Goal: Task Accomplishment & Management: Manage account settings

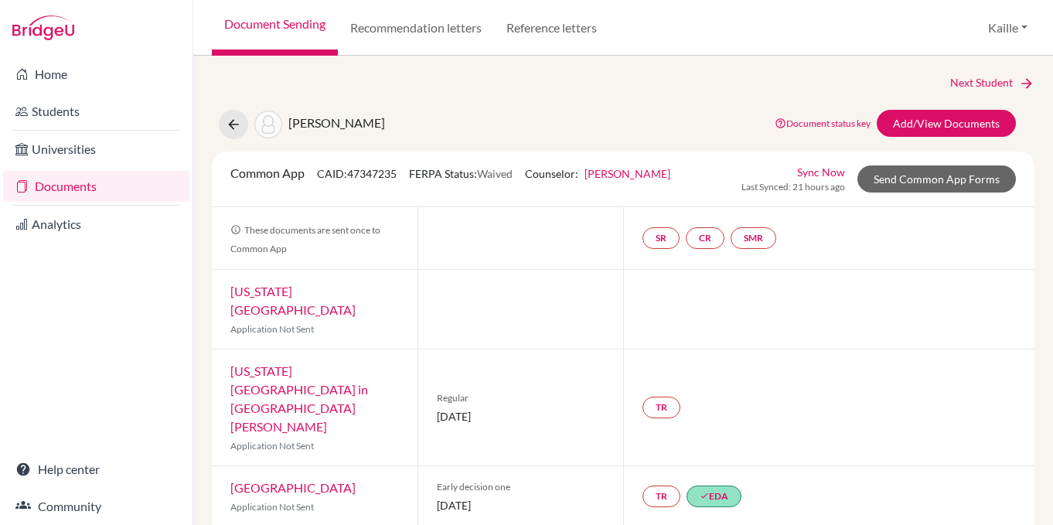
click at [808, 349] on div "TR" at bounding box center [828, 407] width 411 height 116
click at [236, 131] on icon at bounding box center [233, 124] width 15 height 15
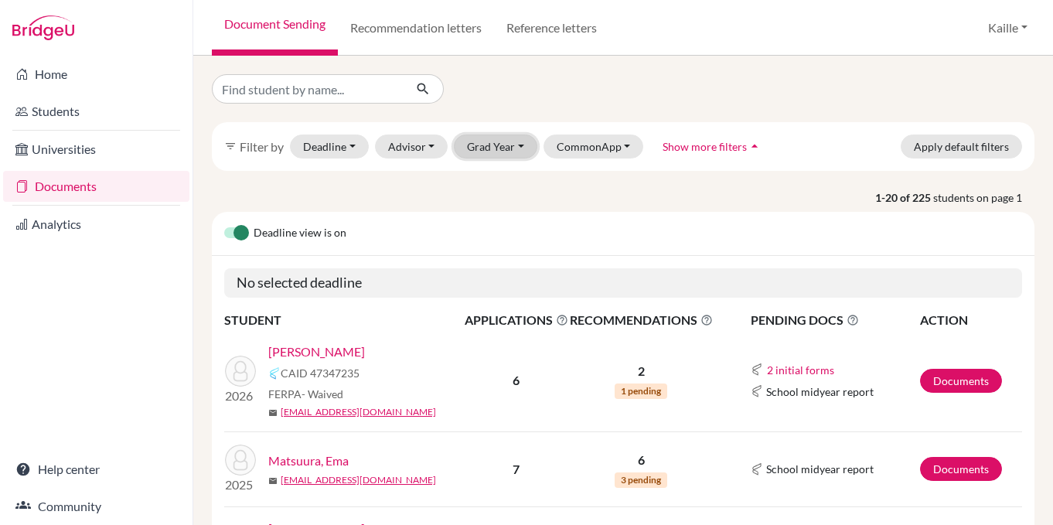
click at [503, 153] on button "Grad Year" at bounding box center [496, 147] width 84 height 24
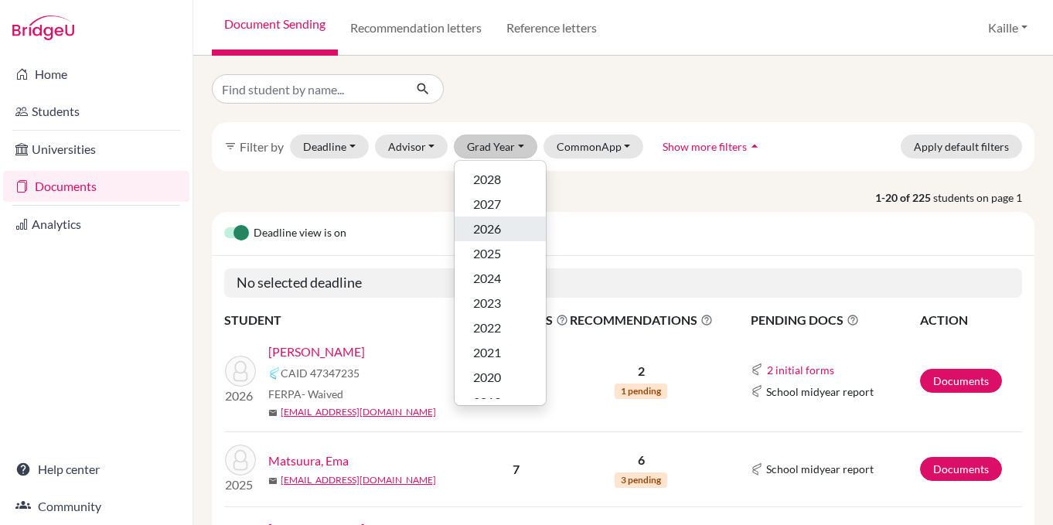
click at [508, 232] on div "2026" at bounding box center [500, 229] width 54 height 19
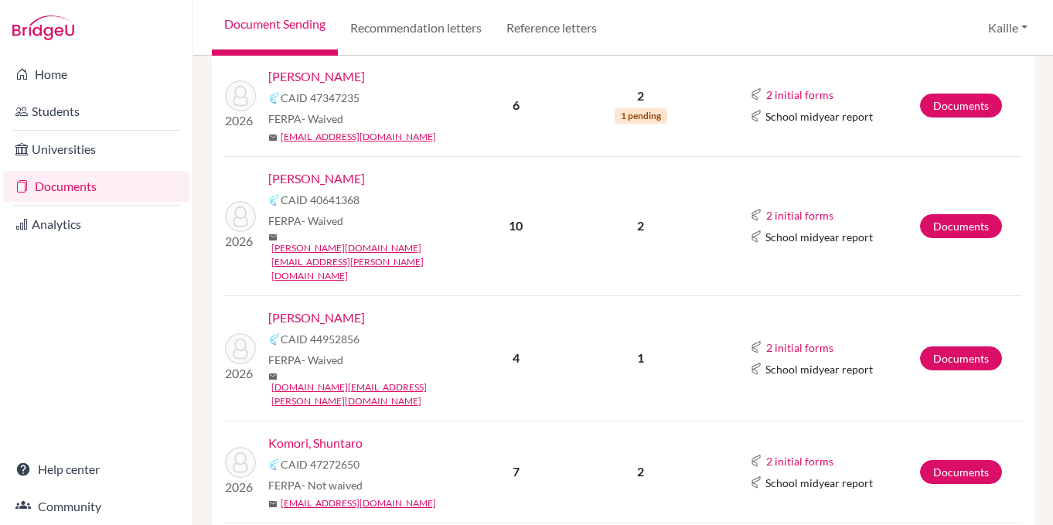
scroll to position [345, 0]
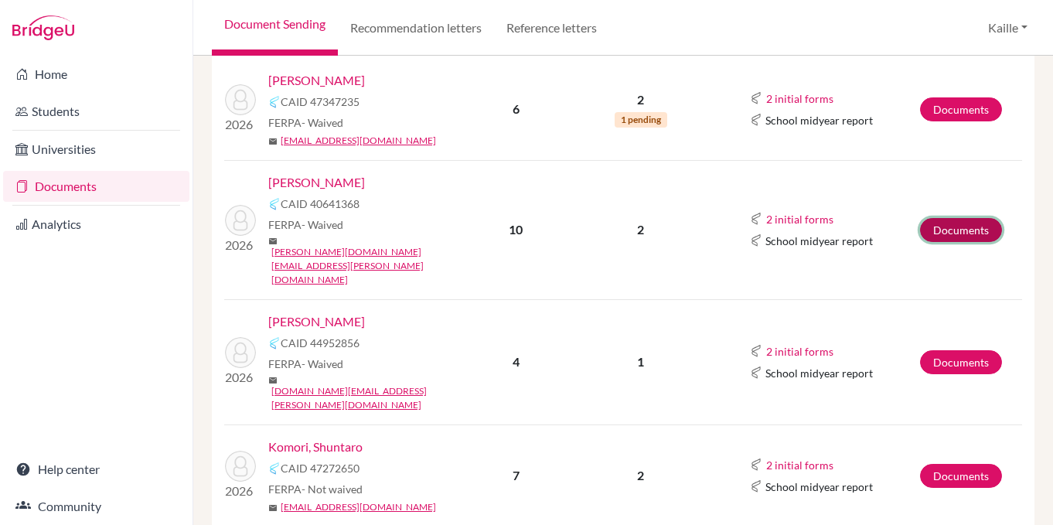
click at [965, 218] on link "Documents" at bounding box center [961, 230] width 82 height 24
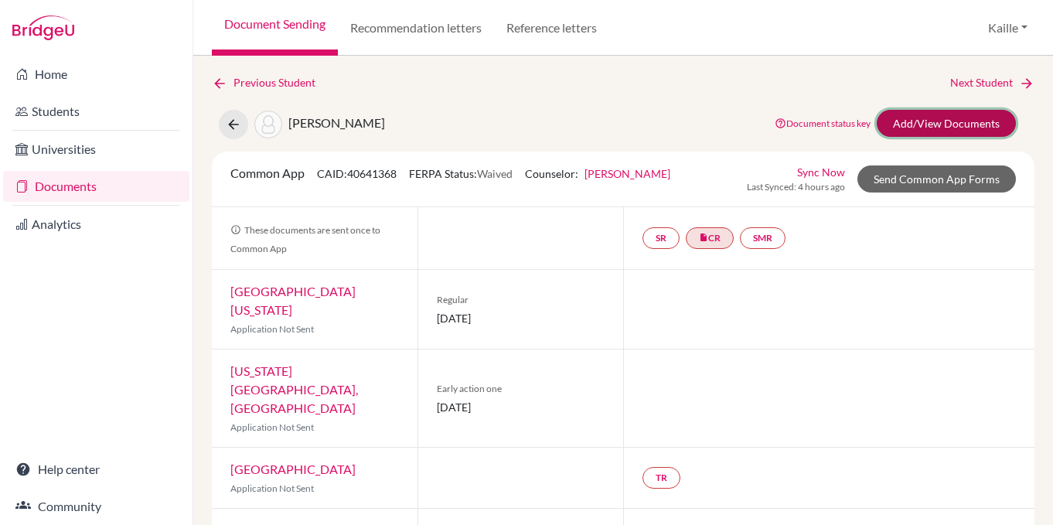
click at [983, 121] on link "Add/View Documents" at bounding box center [946, 123] width 139 height 27
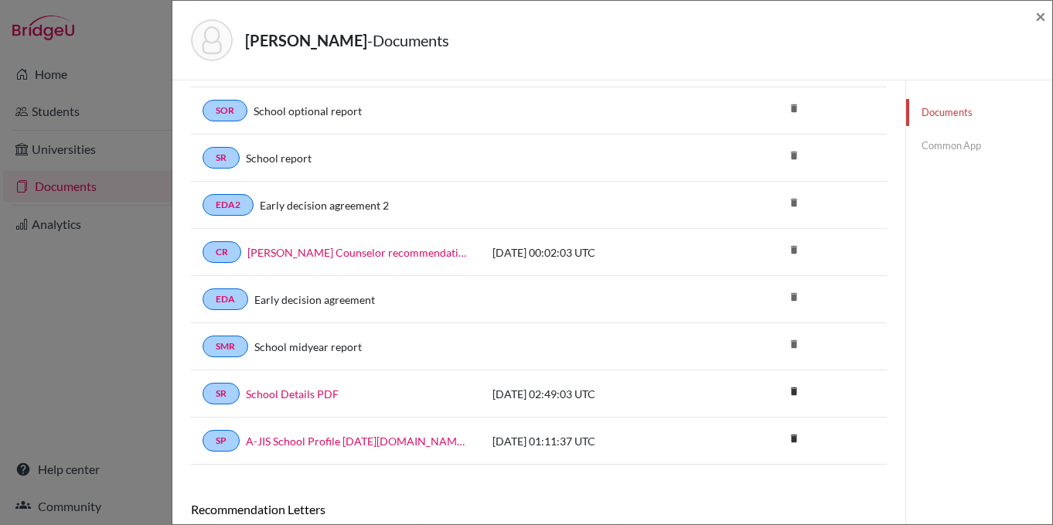
scroll to position [117, 0]
click at [956, 147] on link "Common App" at bounding box center [979, 145] width 146 height 27
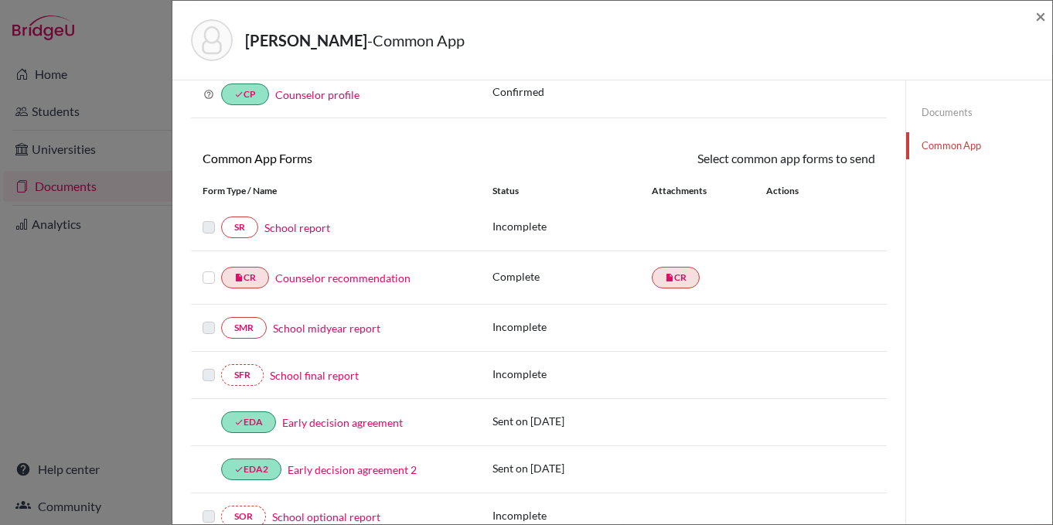
scroll to position [117, 0]
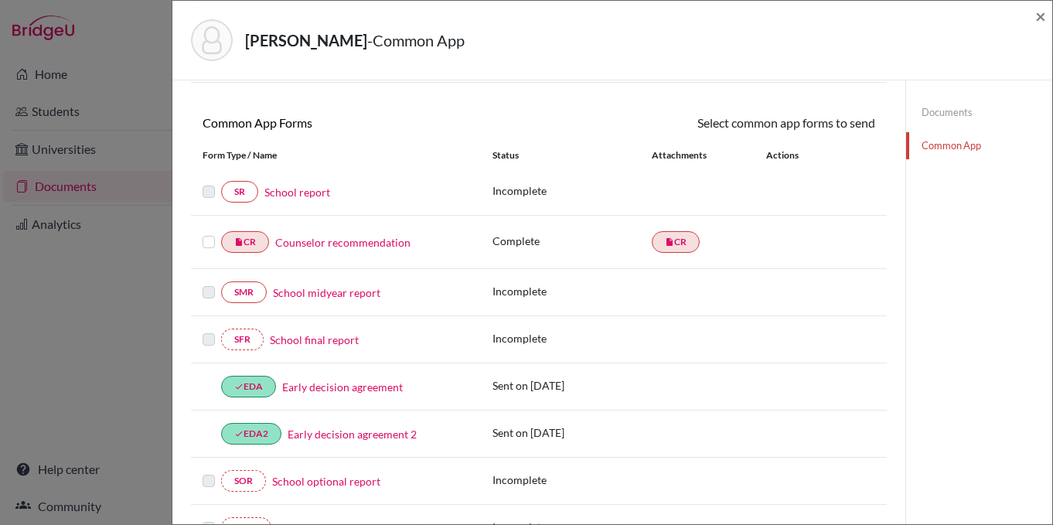
click at [211, 233] on label at bounding box center [209, 233] width 12 height 0
click at [0, 0] on input "checkbox" at bounding box center [0, 0] width 0 height 0
click at [847, 130] on link "Send" at bounding box center [843, 126] width 64 height 24
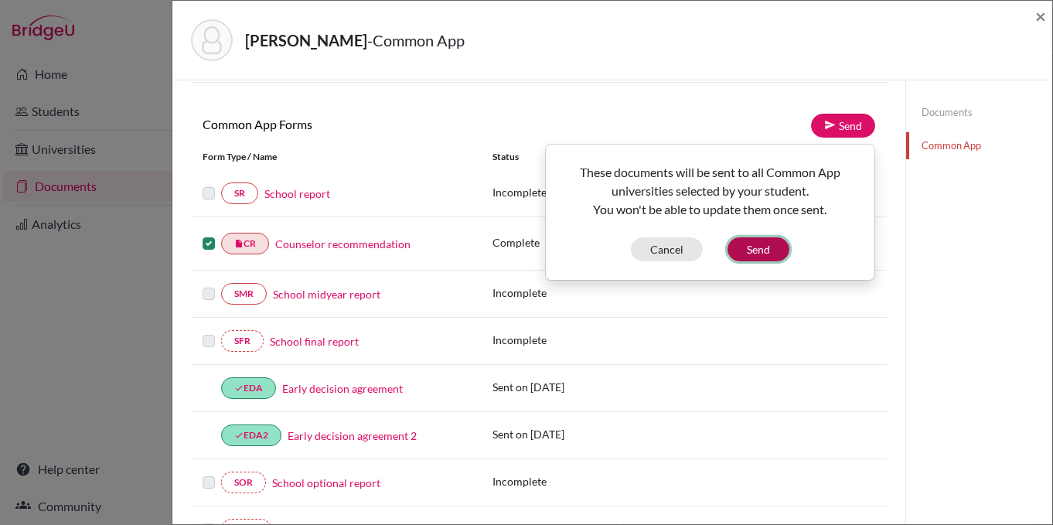
click at [767, 247] on button "Send" at bounding box center [759, 249] width 62 height 24
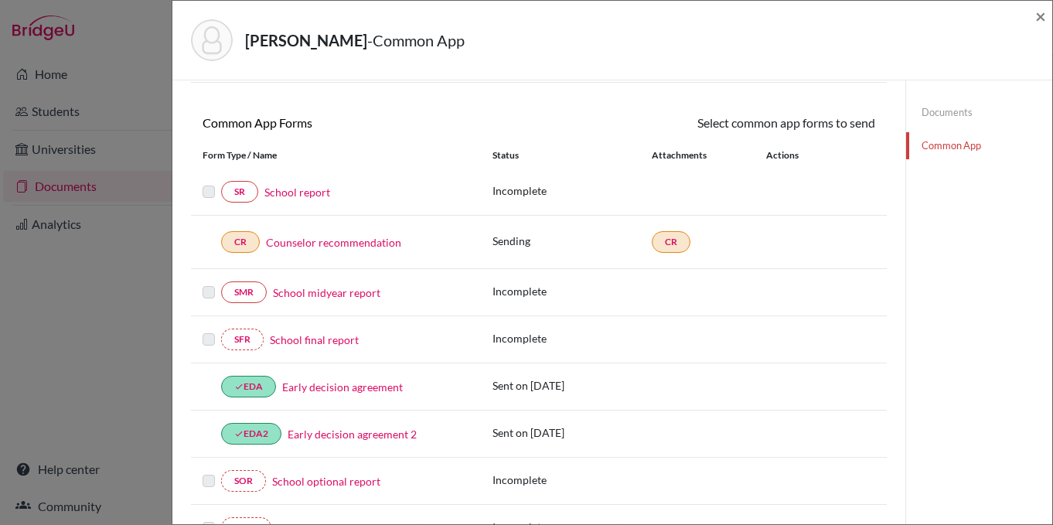
click at [952, 108] on link "Documents" at bounding box center [979, 112] width 146 height 27
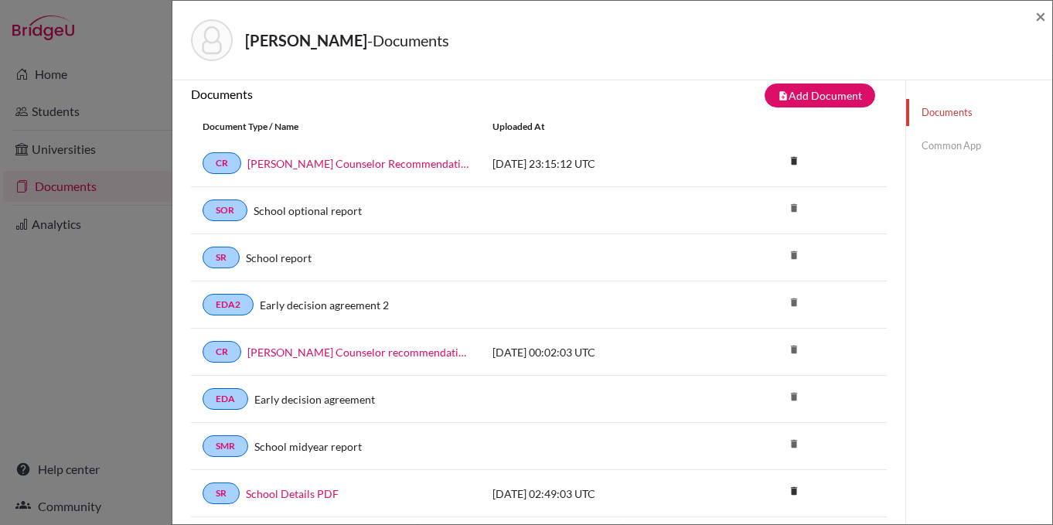
scroll to position [3, 0]
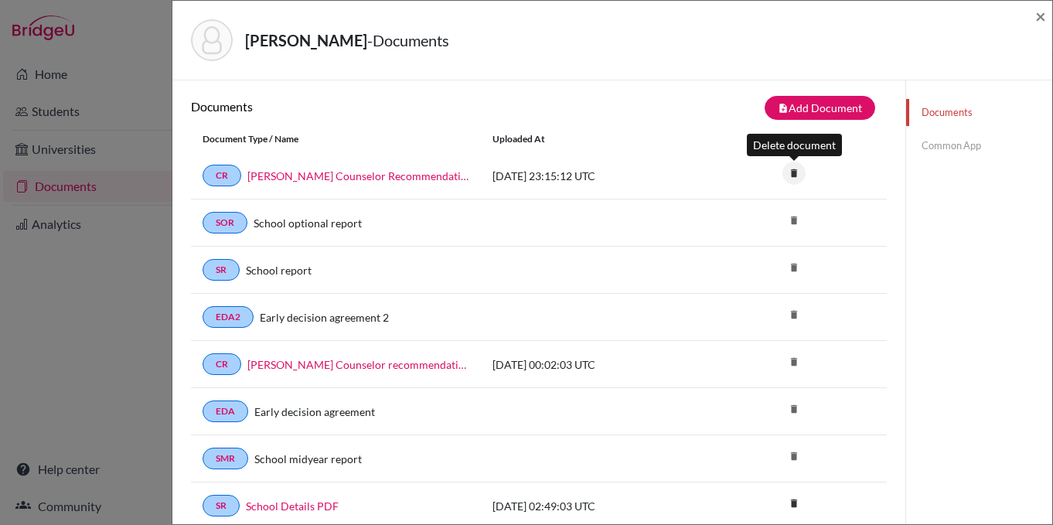
click at [795, 171] on icon "delete" at bounding box center [793, 173] width 23 height 23
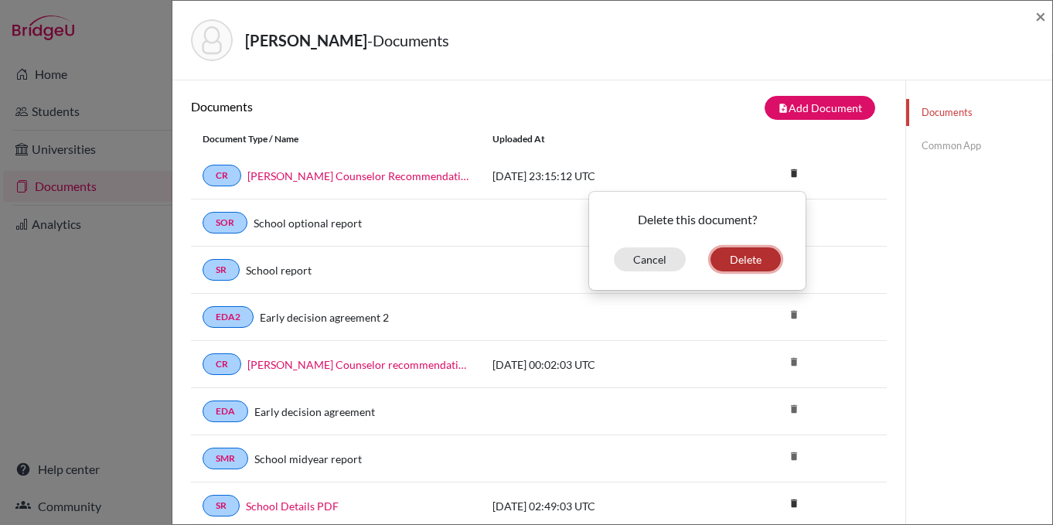
click at [749, 258] on button "Delete" at bounding box center [746, 259] width 70 height 24
